Goal: Task Accomplishment & Management: Manage account settings

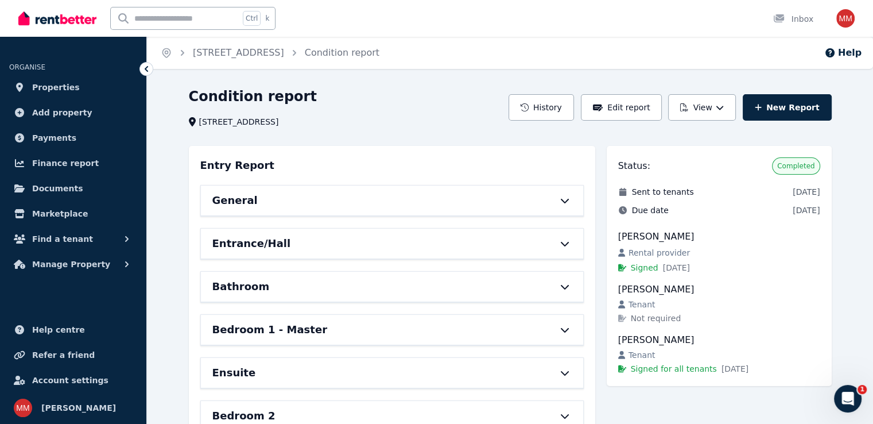
click at [685, 190] on span "Sent to tenants" at bounding box center [663, 191] width 62 height 11
click at [82, 260] on span "Manage Property" at bounding box center [71, 264] width 78 height 14
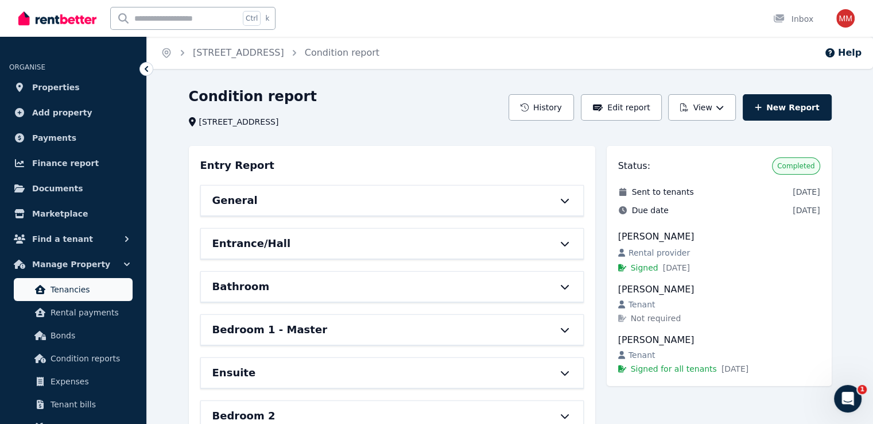
click at [66, 289] on span "Tenancies" at bounding box center [90, 289] width 78 height 14
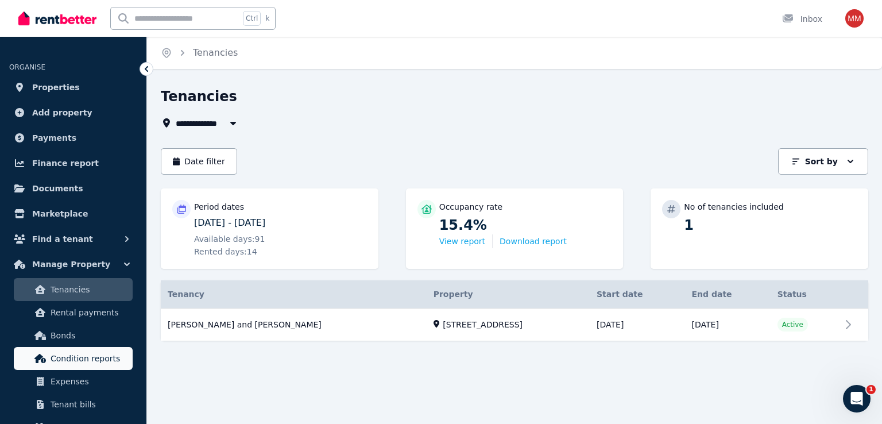
click at [87, 365] on link "Condition reports" at bounding box center [73, 358] width 119 height 23
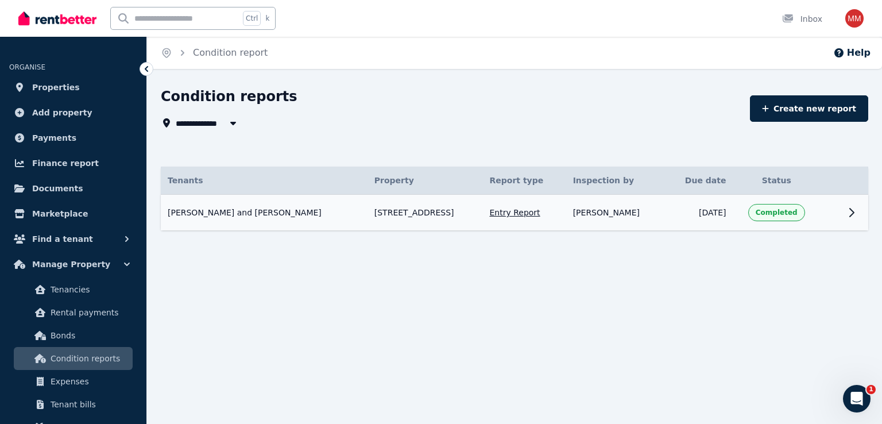
click at [516, 220] on td "Entry Report" at bounding box center [524, 213] width 83 height 36
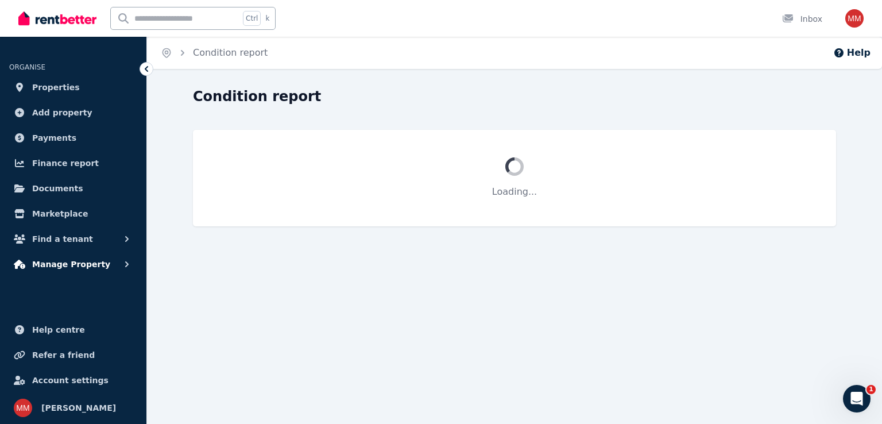
click at [48, 272] on button "Manage Property" at bounding box center [73, 264] width 128 height 23
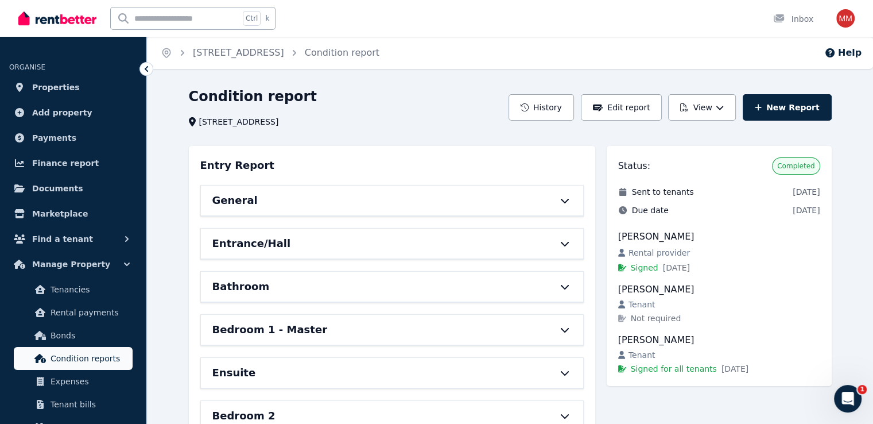
click at [56, 351] on span "Condition reports" at bounding box center [90, 358] width 78 height 14
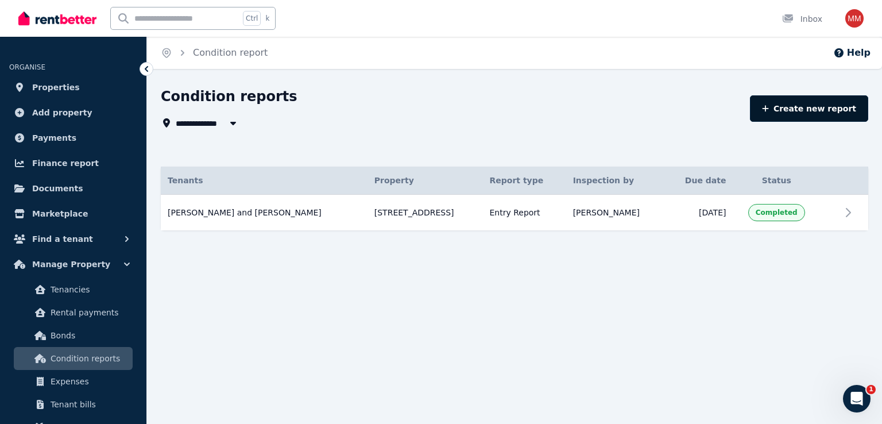
click at [789, 107] on link "Create new report" at bounding box center [809, 108] width 118 height 26
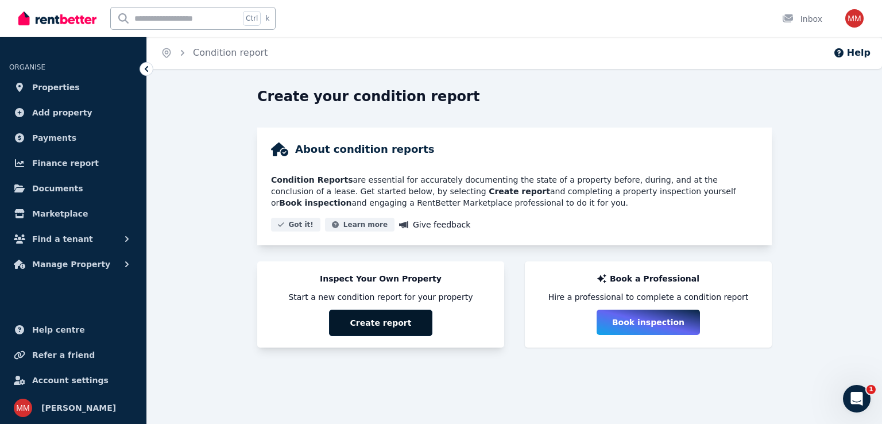
click at [381, 317] on button "Create report" at bounding box center [380, 322] width 103 height 26
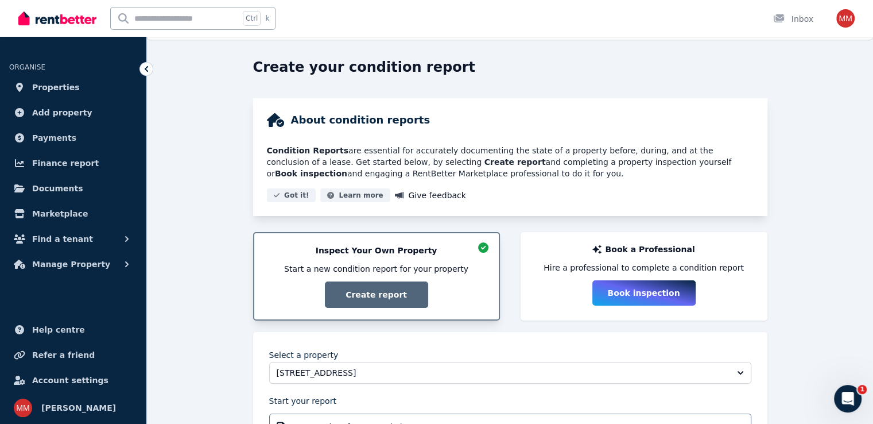
scroll to position [29, 0]
click at [67, 239] on span "Find a tenant" at bounding box center [62, 239] width 61 height 14
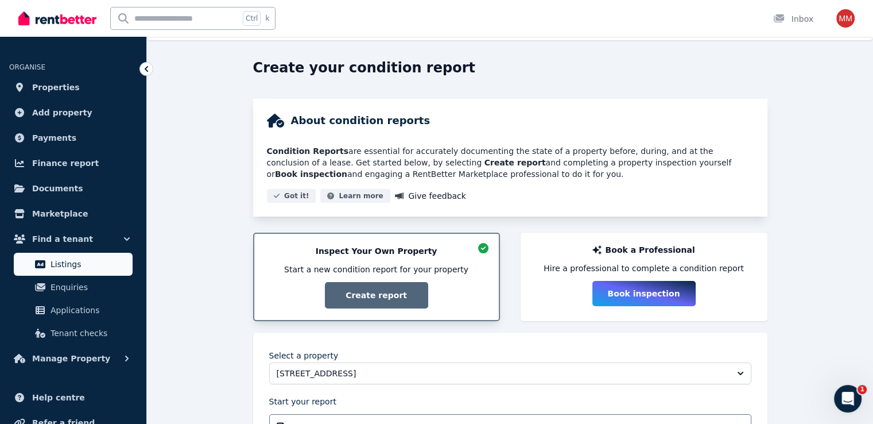
click at [60, 258] on span "Listings" at bounding box center [90, 264] width 78 height 14
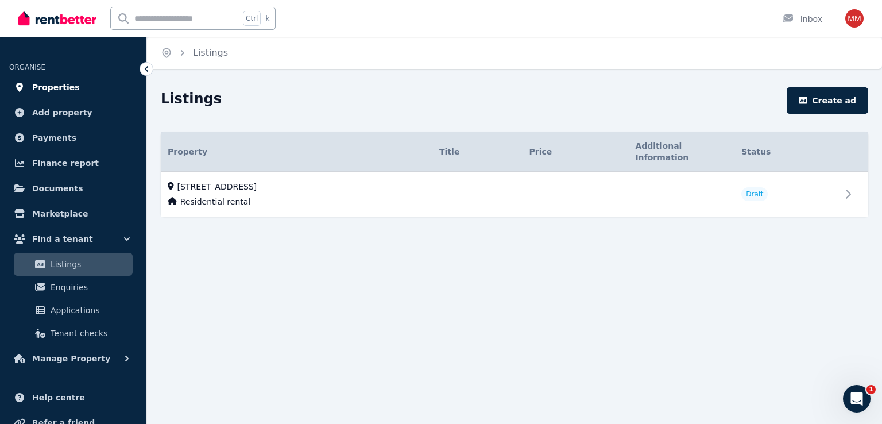
click at [47, 93] on span "Properties" at bounding box center [56, 87] width 48 height 14
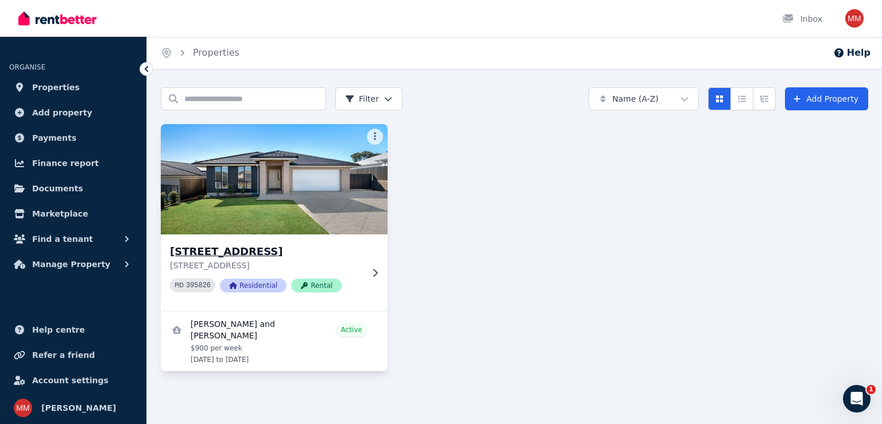
click at [266, 226] on img at bounding box center [274, 179] width 238 height 116
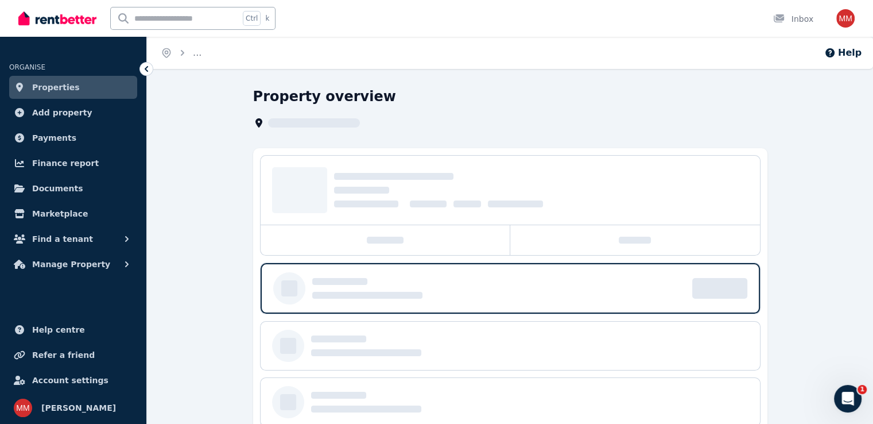
click at [266, 226] on div at bounding box center [386, 240] width 250 height 30
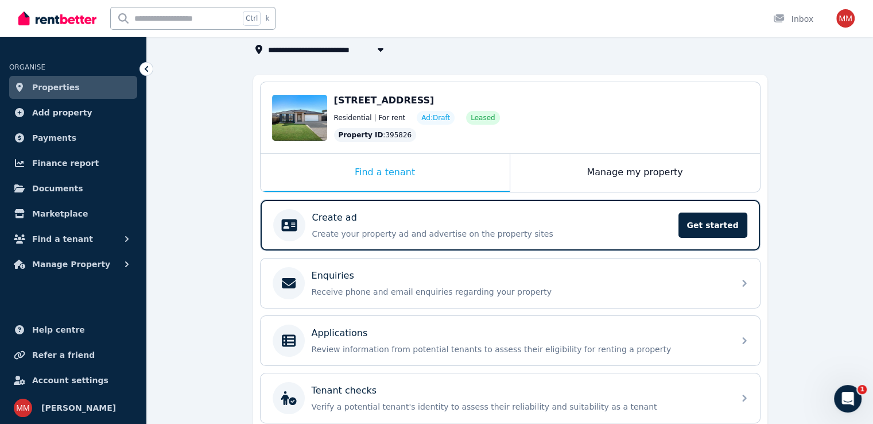
scroll to position [73, 0]
click at [652, 161] on div "Manage my property" at bounding box center [635, 173] width 250 height 38
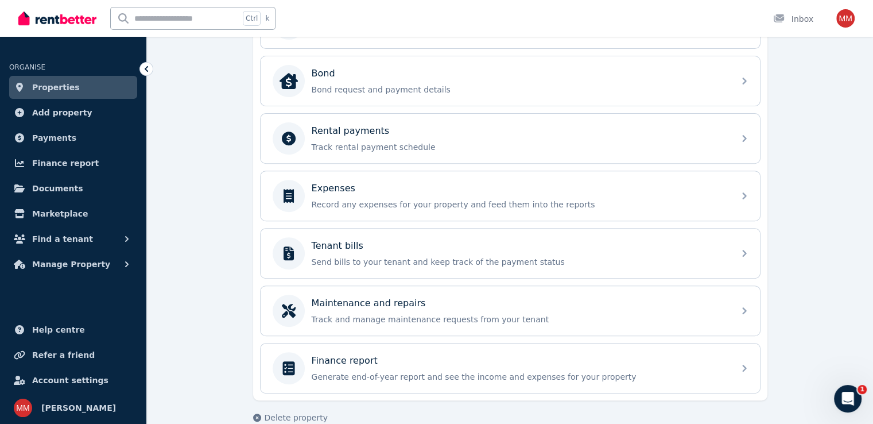
scroll to position [437, 0]
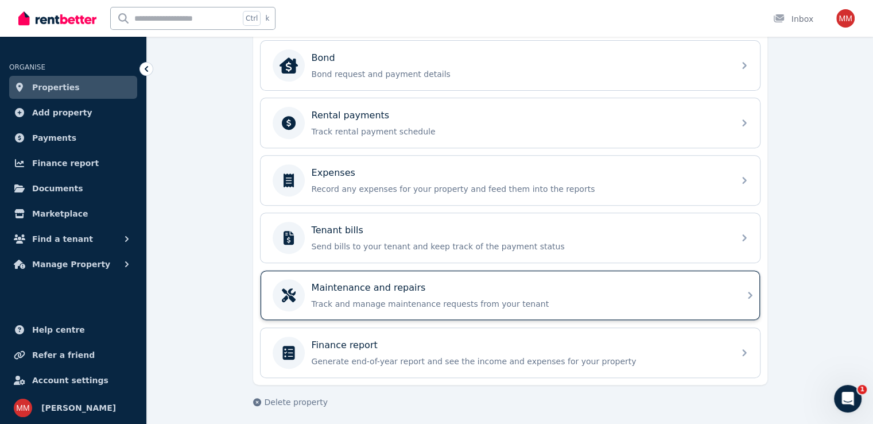
click at [494, 290] on div "Maintenance and repairs Track and manage maintenance requests from your tenant" at bounding box center [520, 295] width 416 height 29
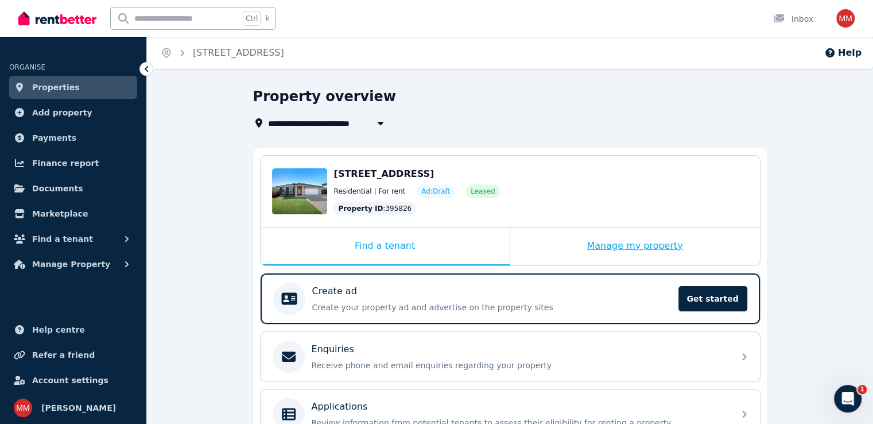
click at [572, 240] on div "Manage my property" at bounding box center [635, 246] width 250 height 38
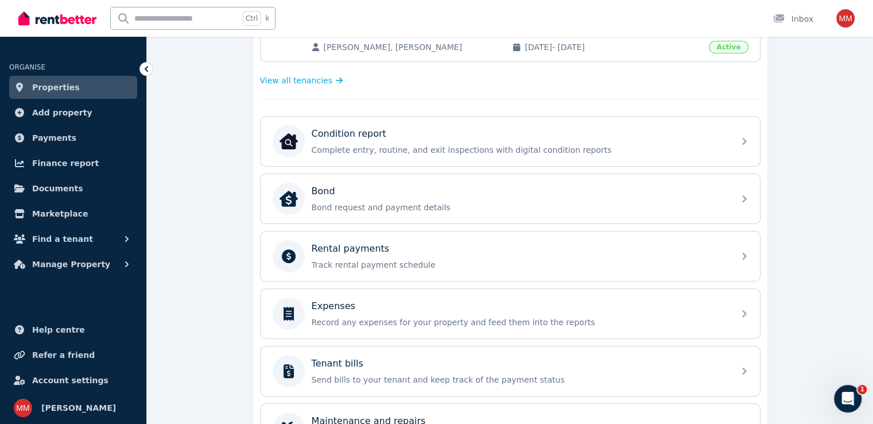
scroll to position [302, 0]
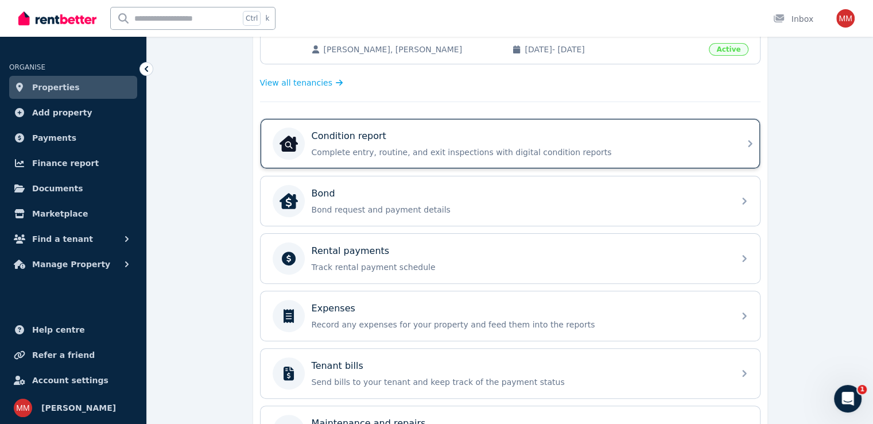
click at [574, 125] on div "Condition report Complete entry, routine, and exit inspections with digital con…" at bounding box center [510, 143] width 499 height 49
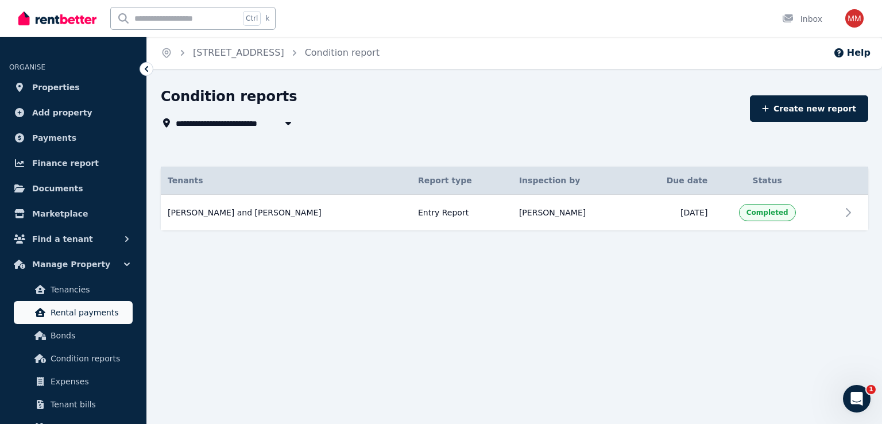
click at [80, 313] on span "Rental payments" at bounding box center [90, 312] width 78 height 14
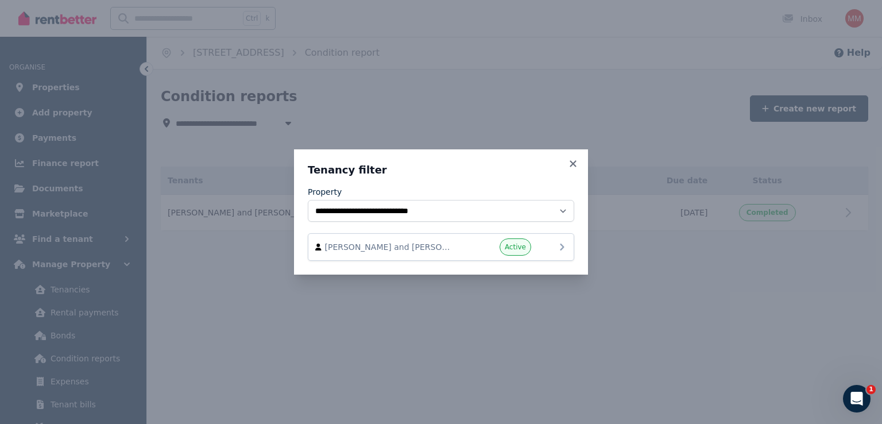
click at [429, 253] on div "[PERSON_NAME] and [PERSON_NAME] Active" at bounding box center [440, 246] width 251 height 17
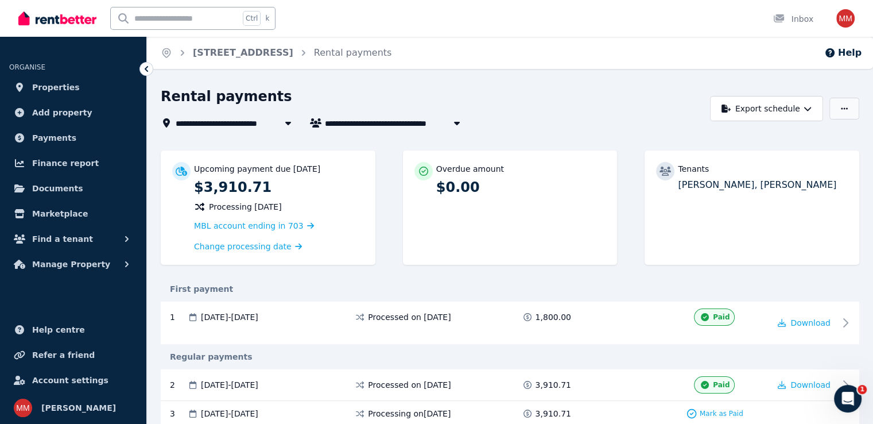
click at [848, 114] on button "button" at bounding box center [845, 109] width 30 height 22
click at [801, 103] on button "Export schedule" at bounding box center [766, 108] width 113 height 25
click at [756, 131] on button "PDF" at bounding box center [761, 138] width 129 height 21
